Goal: Complete application form: Complete application form

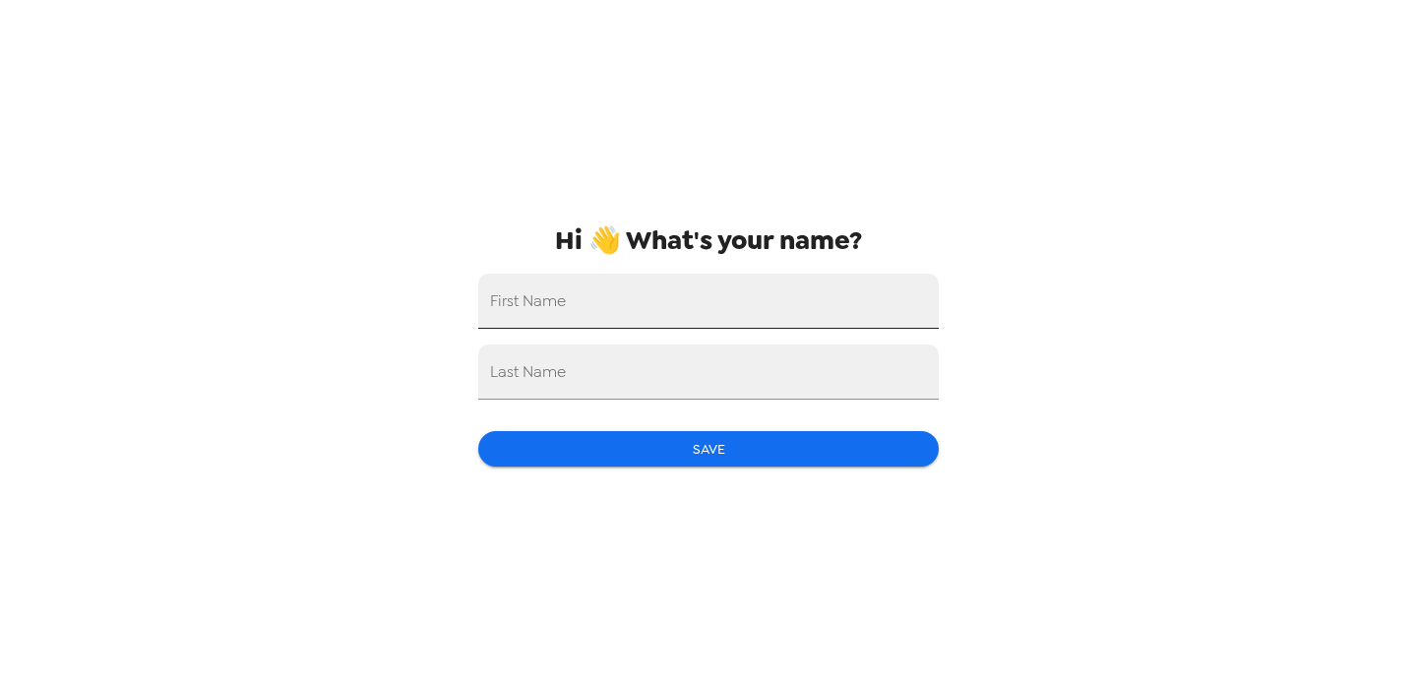
click at [691, 316] on input "First Name" at bounding box center [708, 300] width 460 height 55
type input "Madison"
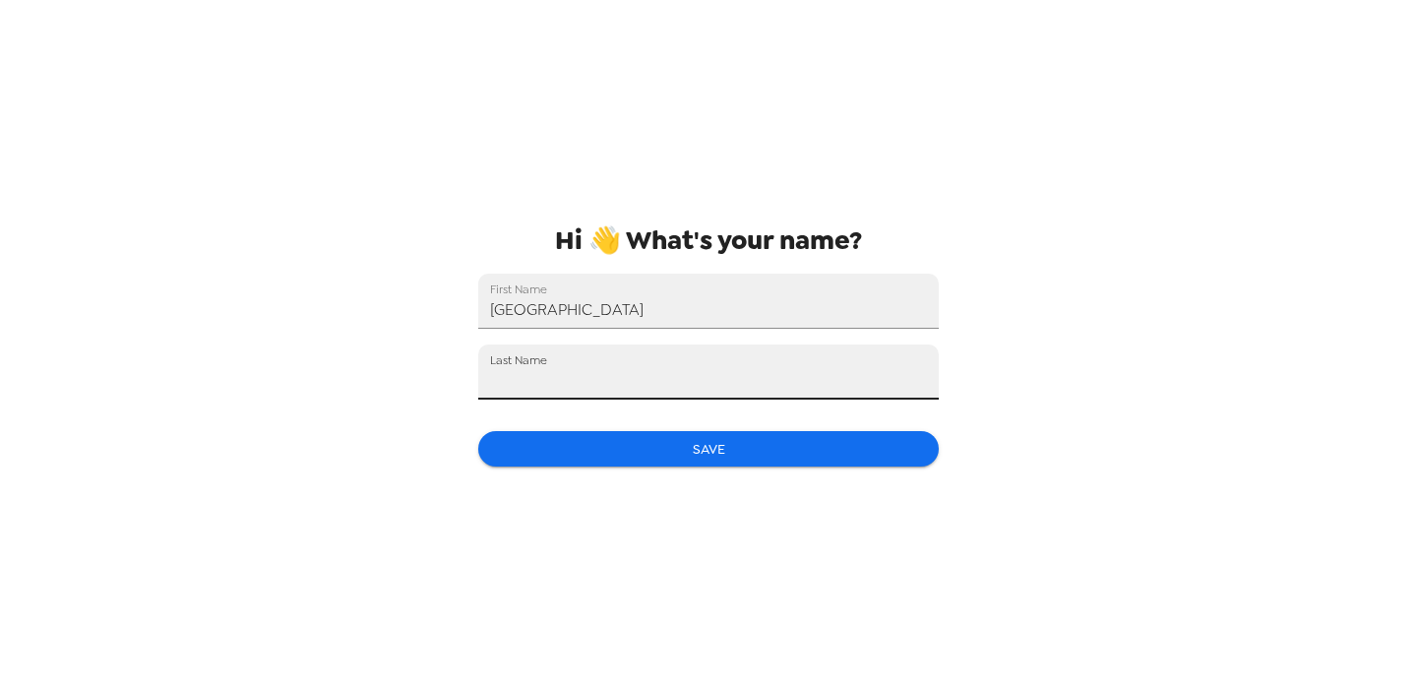
click at [515, 396] on input "Last Name" at bounding box center [708, 371] width 460 height 55
type input "Katcher"
click at [526, 451] on button "Save" at bounding box center [708, 449] width 460 height 36
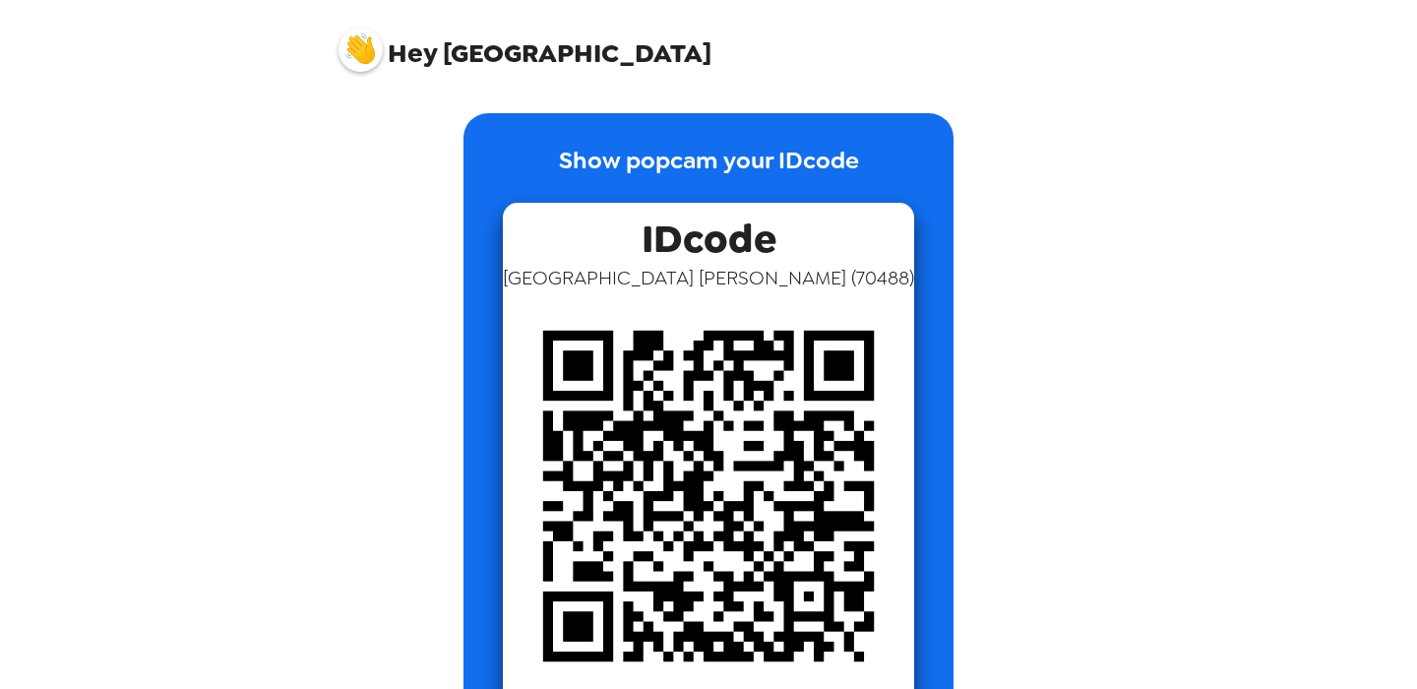
scroll to position [65, 0]
